Goal: Transaction & Acquisition: Purchase product/service

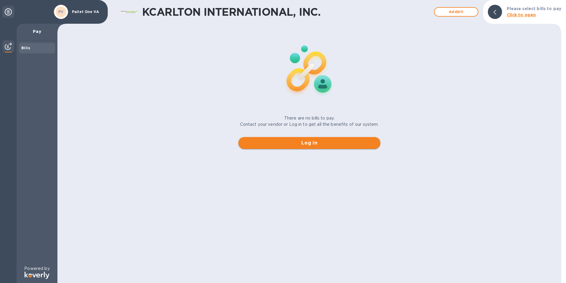
click at [296, 144] on span "Log in" at bounding box center [309, 142] width 133 height 7
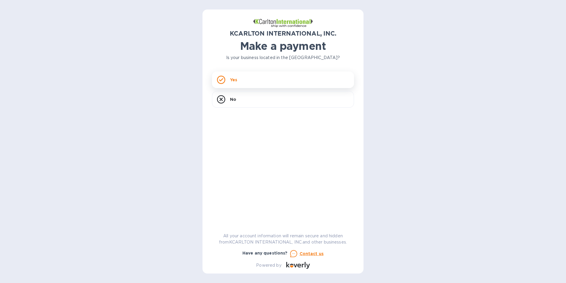
click at [235, 81] on p "Yes" at bounding box center [233, 80] width 7 height 6
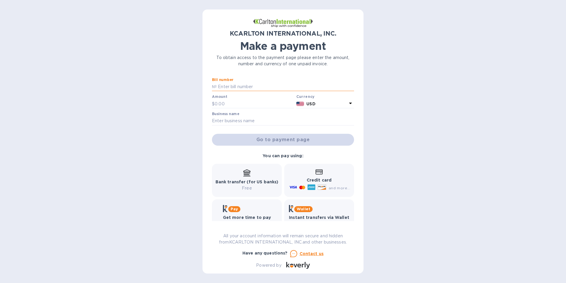
click at [233, 87] on input "text" at bounding box center [285, 86] width 137 height 9
type input "7251051-1"
type input "2,994.98"
type input "Pallet One VA"
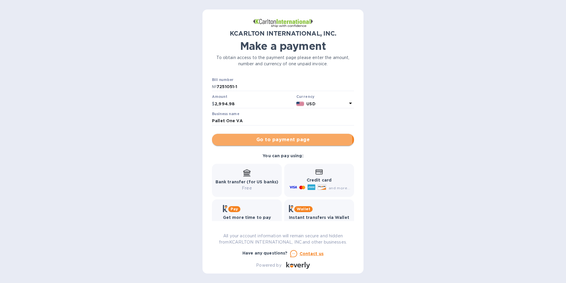
click at [253, 140] on span "Go to payment page" at bounding box center [283, 139] width 133 height 7
